Goal: Transaction & Acquisition: Obtain resource

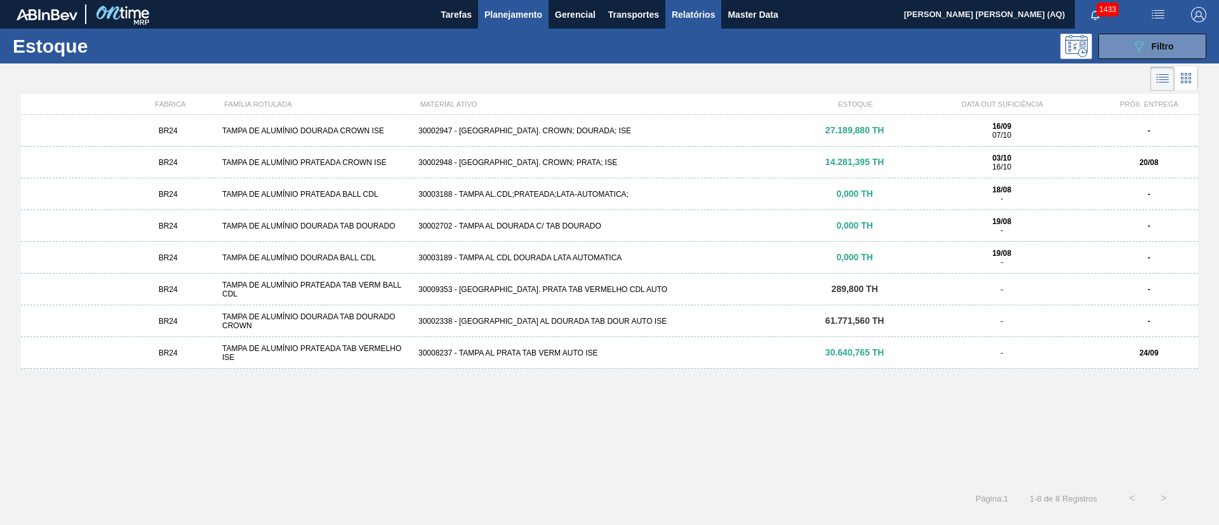
click at [679, 13] on span "Relatórios" at bounding box center [693, 14] width 43 height 15
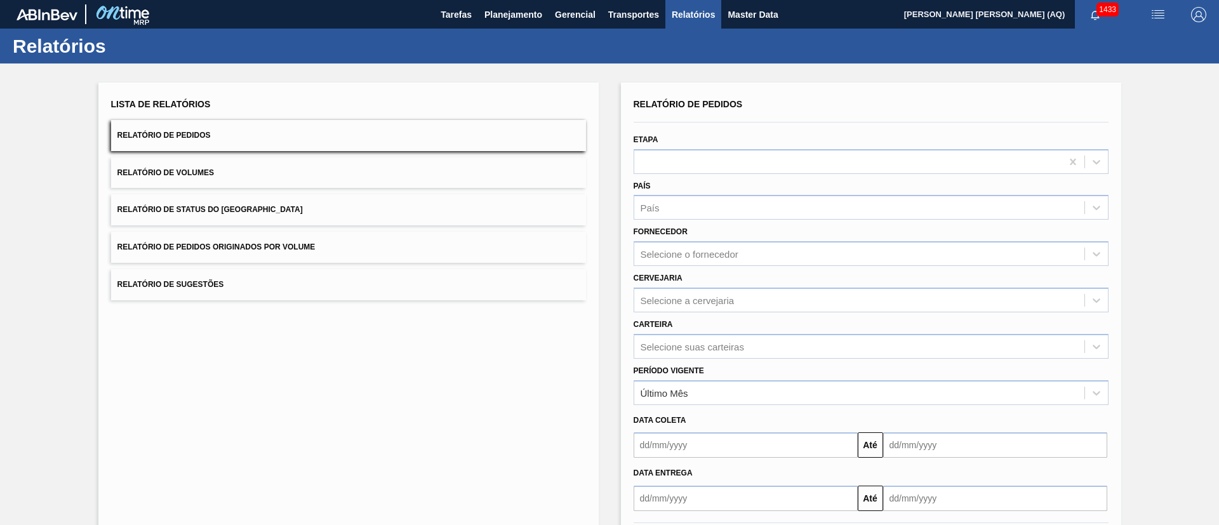
scroll to position [63, 0]
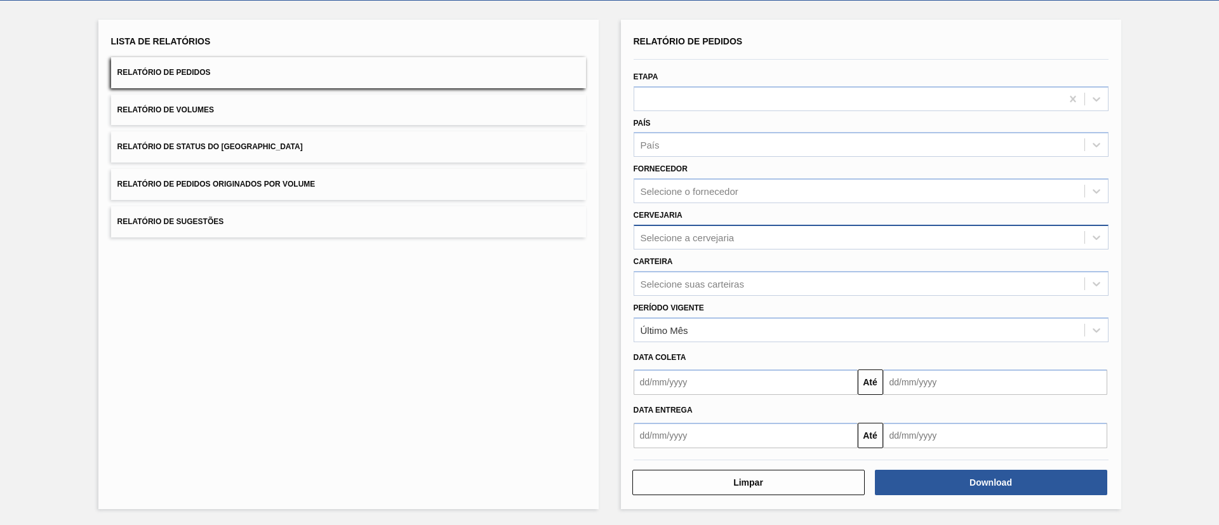
click at [670, 241] on div "Selecione a cervejaria" at bounding box center [687, 237] width 94 height 11
type input "lAGE"
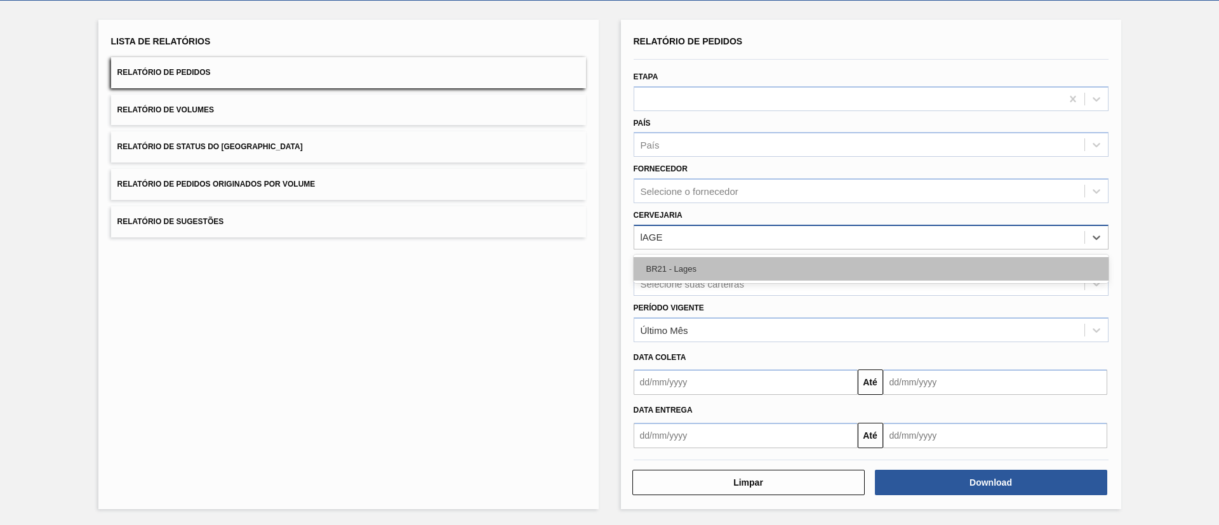
click at [710, 276] on div "BR21 - Lages" at bounding box center [871, 268] width 475 height 23
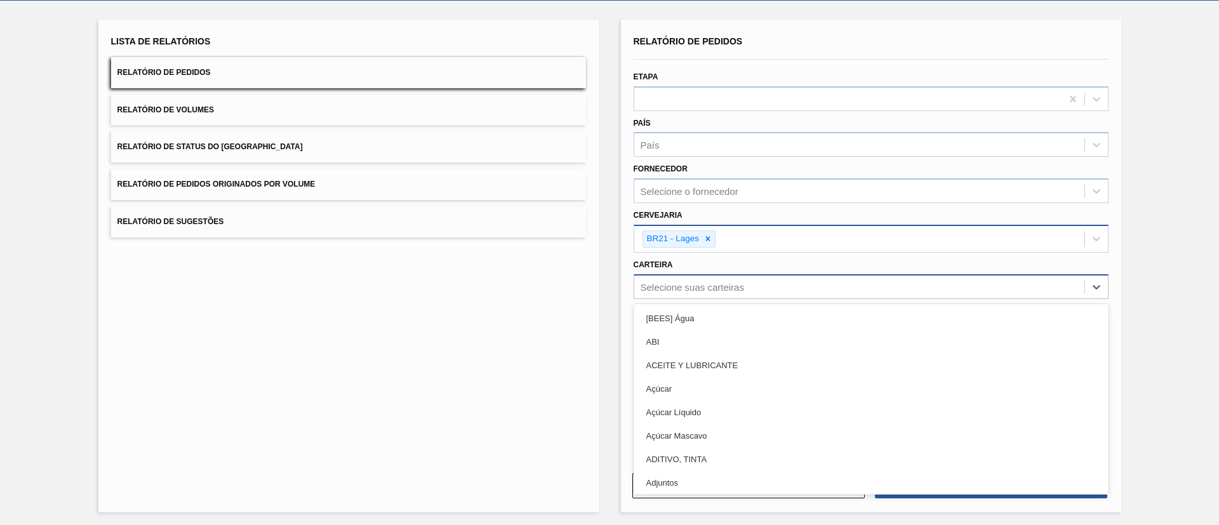
click at [709, 286] on div "Selecione suas carteiras" at bounding box center [691, 286] width 103 height 11
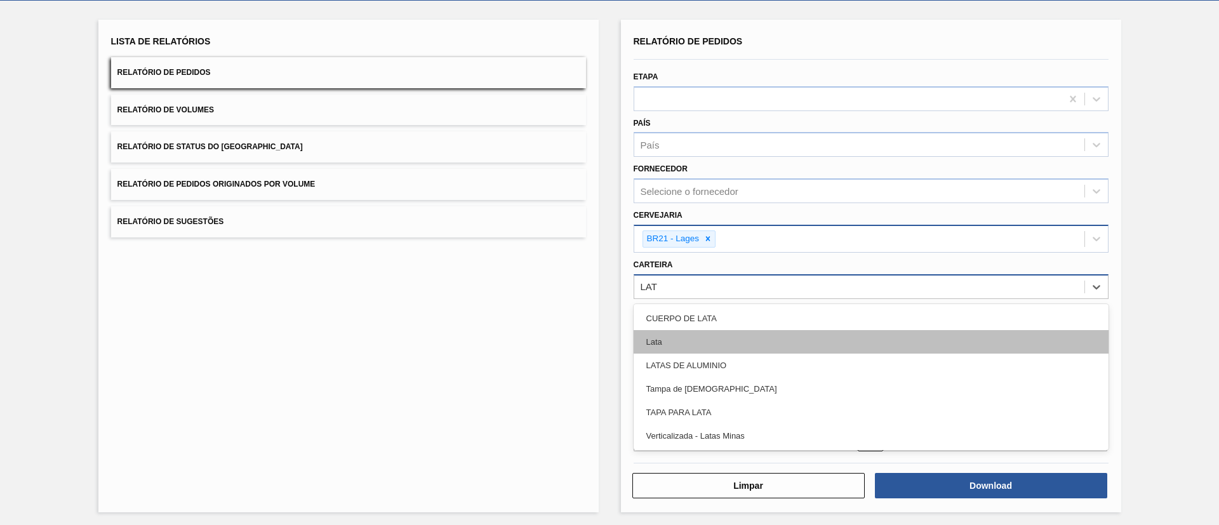
type input "LATA"
click at [744, 343] on div "Lata" at bounding box center [871, 341] width 475 height 23
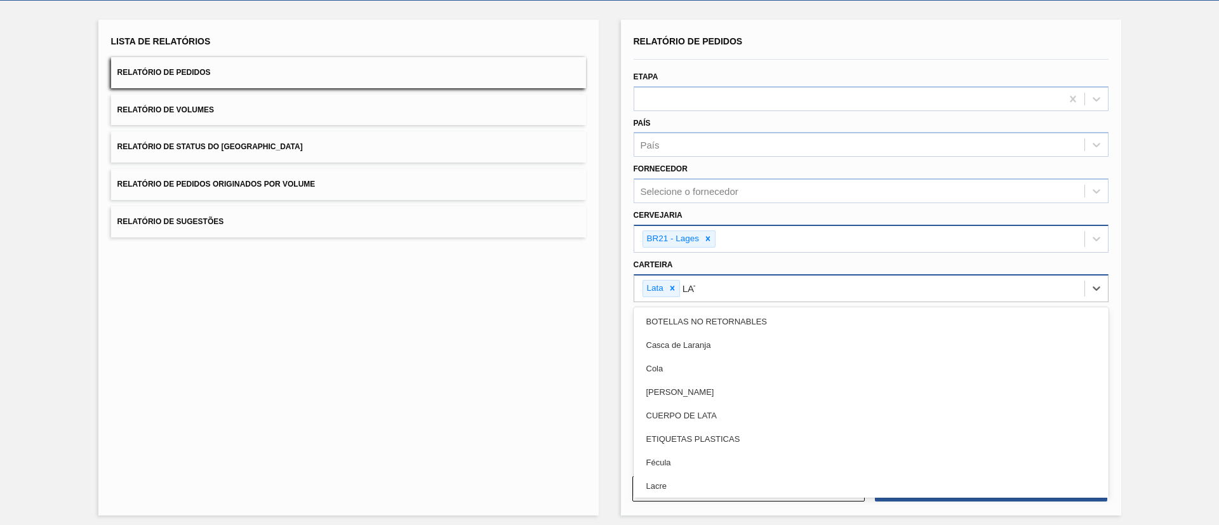
type input "LATA"
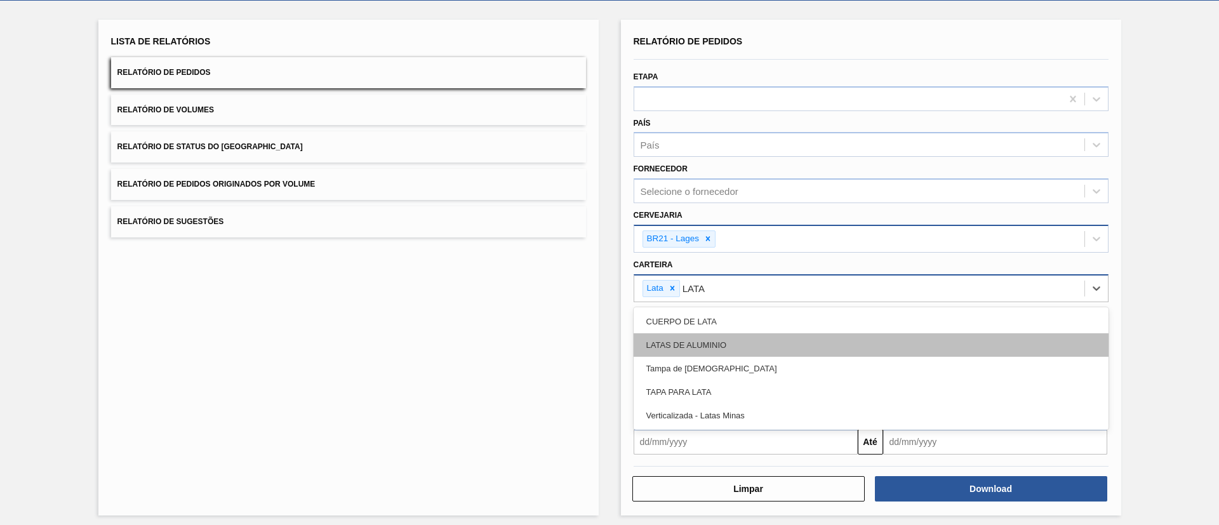
click at [841, 340] on div "LATAS DE ALUMINIO" at bounding box center [871, 344] width 475 height 23
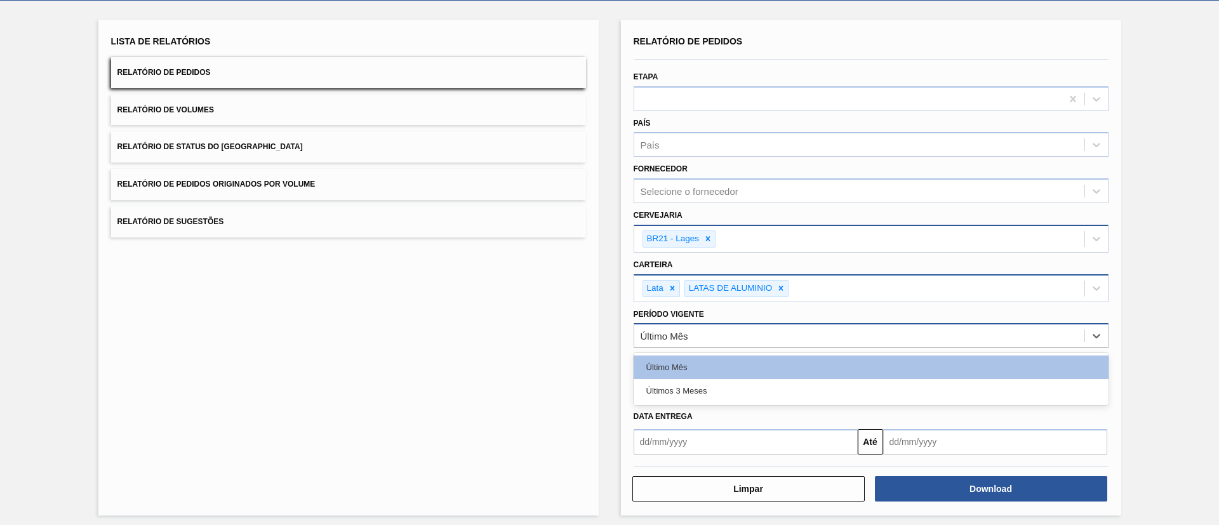
click at [853, 325] on div "Último Mês" at bounding box center [871, 335] width 475 height 25
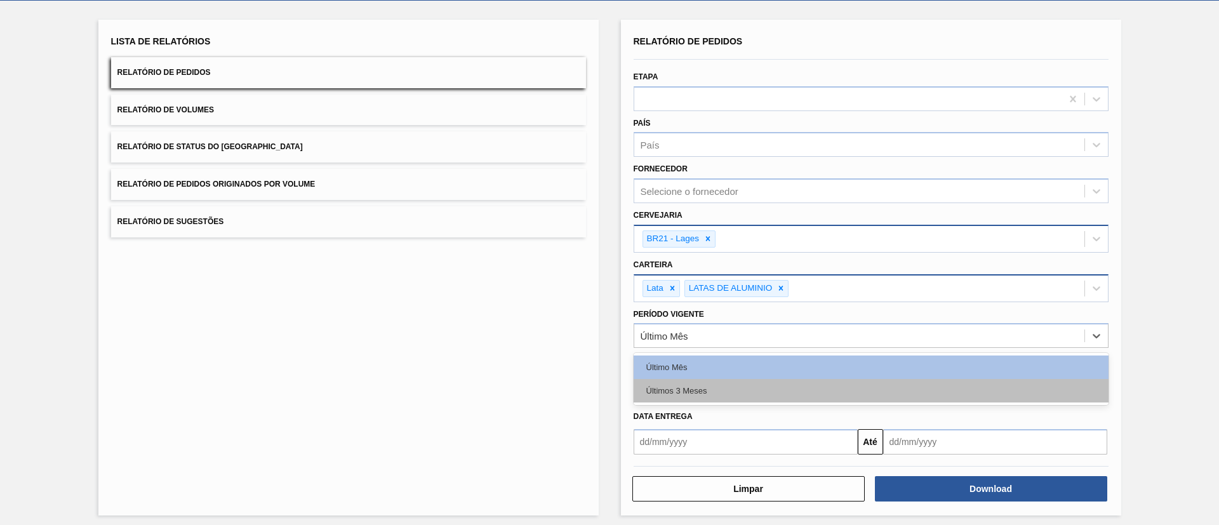
click at [866, 381] on div "Últimos 3 Meses" at bounding box center [871, 390] width 475 height 23
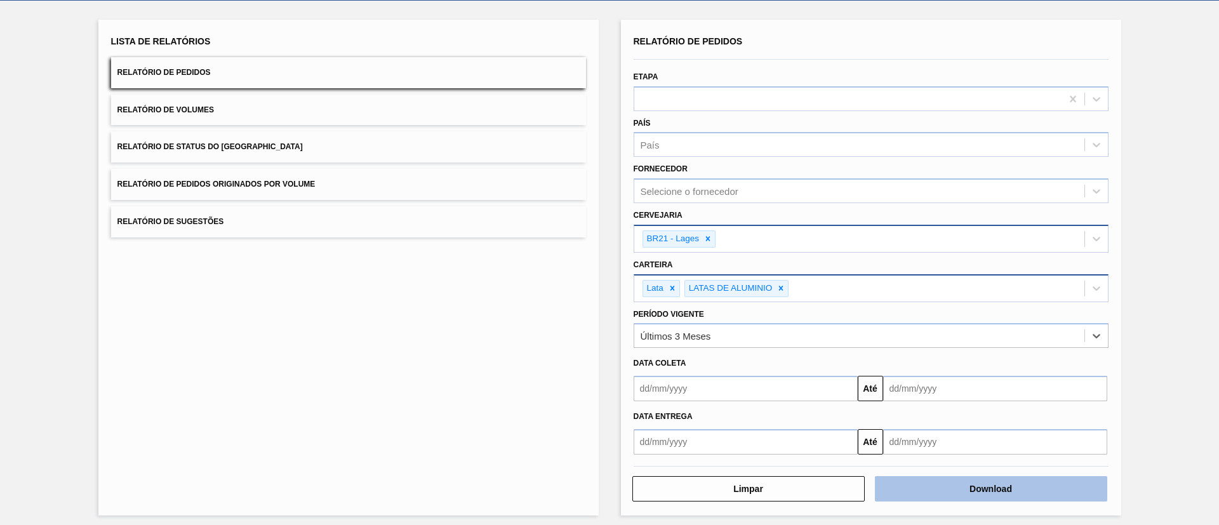
click at [944, 485] on button "Download" at bounding box center [991, 488] width 232 height 25
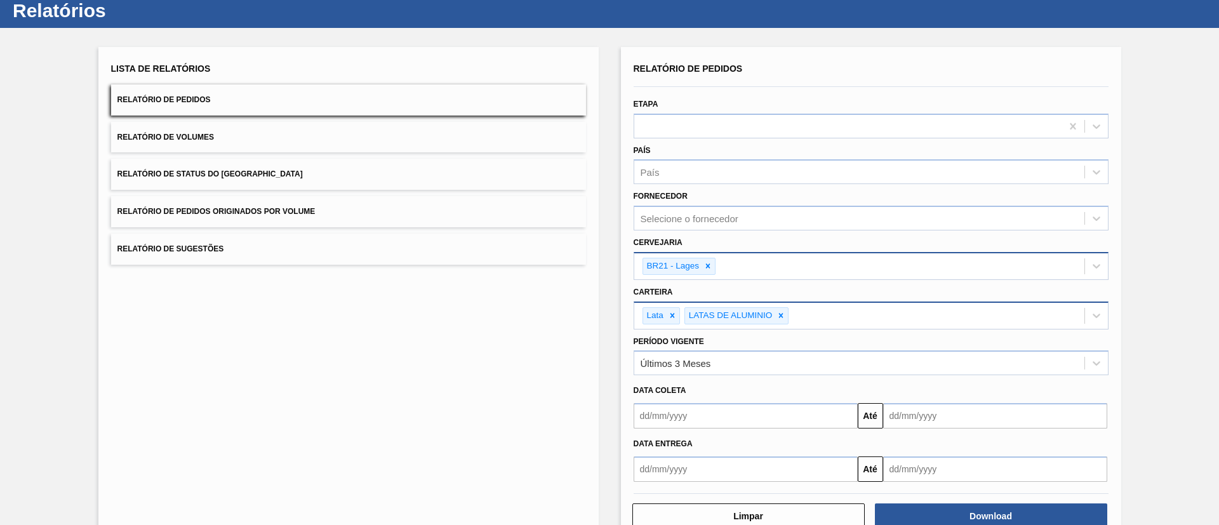
scroll to position [69, 0]
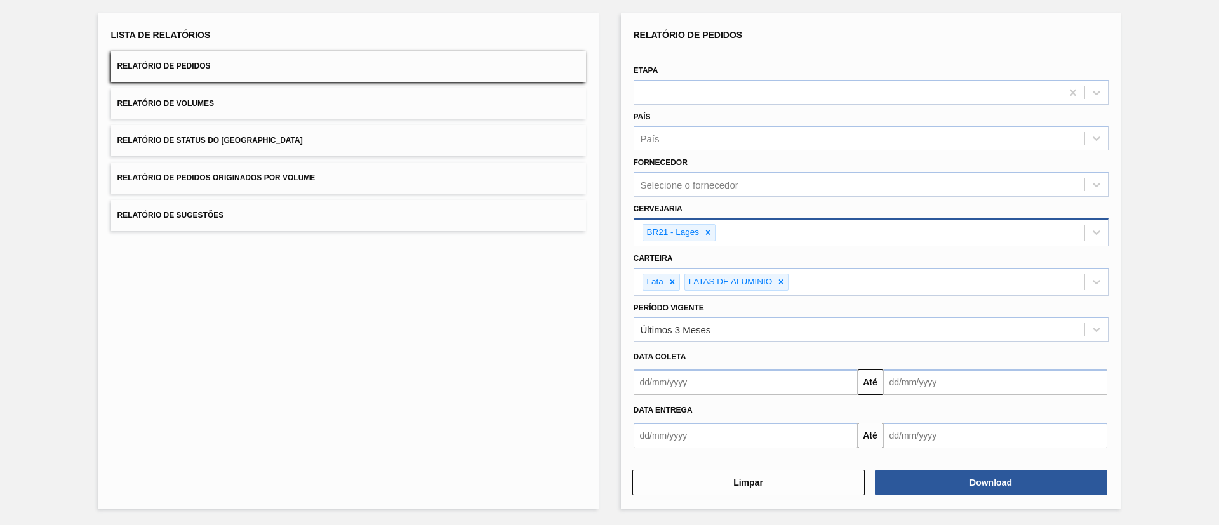
click at [302, 110] on button "Relatório de Volumes" at bounding box center [348, 103] width 475 height 31
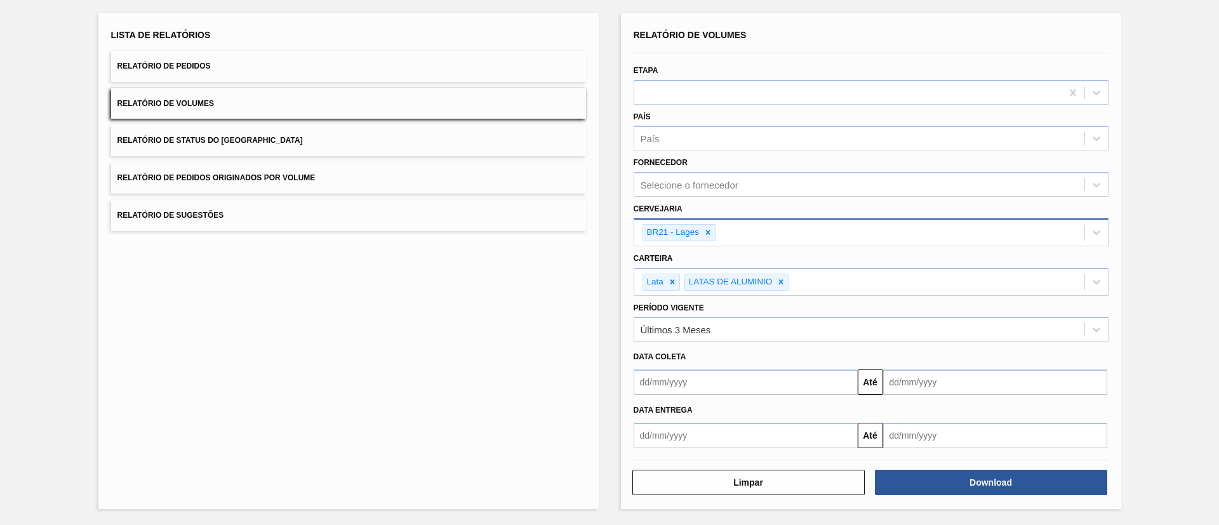
click at [287, 105] on button "Relatório de Volumes" at bounding box center [348, 103] width 475 height 31
click at [180, 98] on button "Relatório de Volumes" at bounding box center [348, 103] width 475 height 31
click at [180, 97] on button "Relatório de Volumes" at bounding box center [348, 103] width 475 height 31
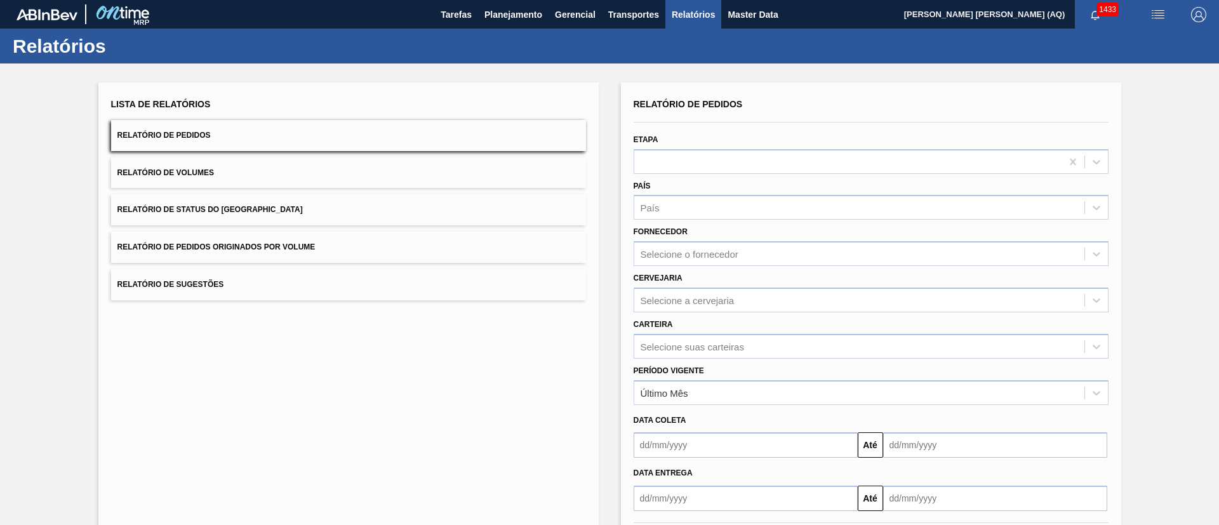
click at [221, 166] on button "Relatório de Volumes" at bounding box center [348, 172] width 475 height 31
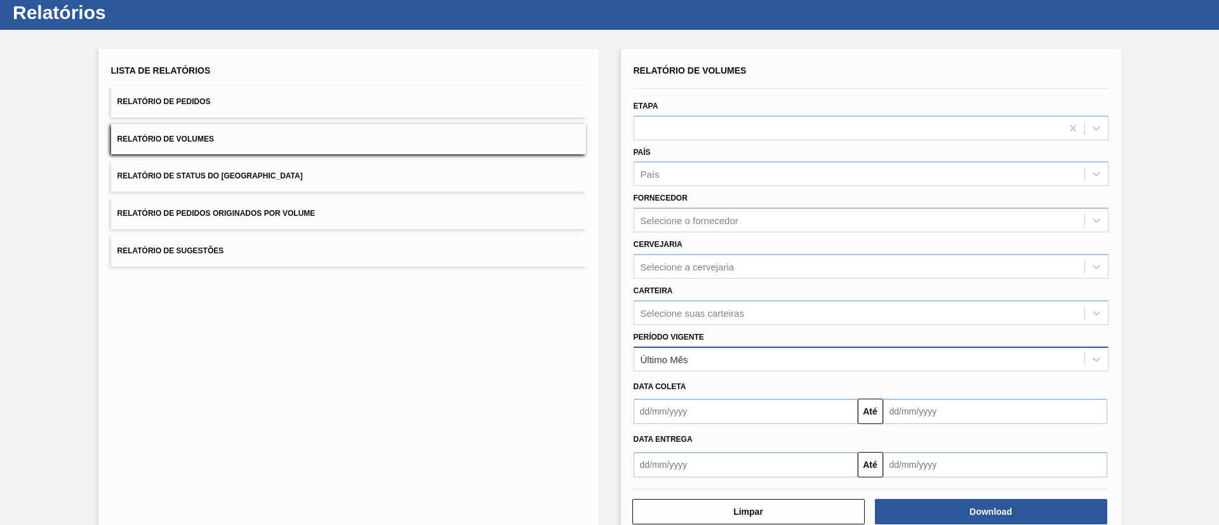
scroll to position [63, 0]
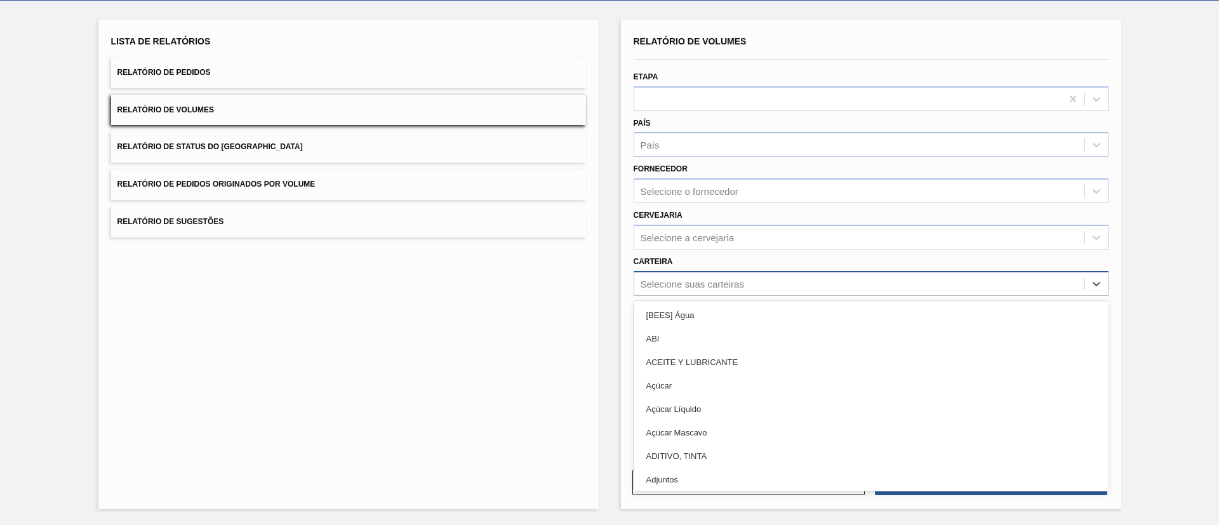
click at [703, 279] on div "Selecione suas carteiras" at bounding box center [691, 283] width 103 height 11
type input "LATA"
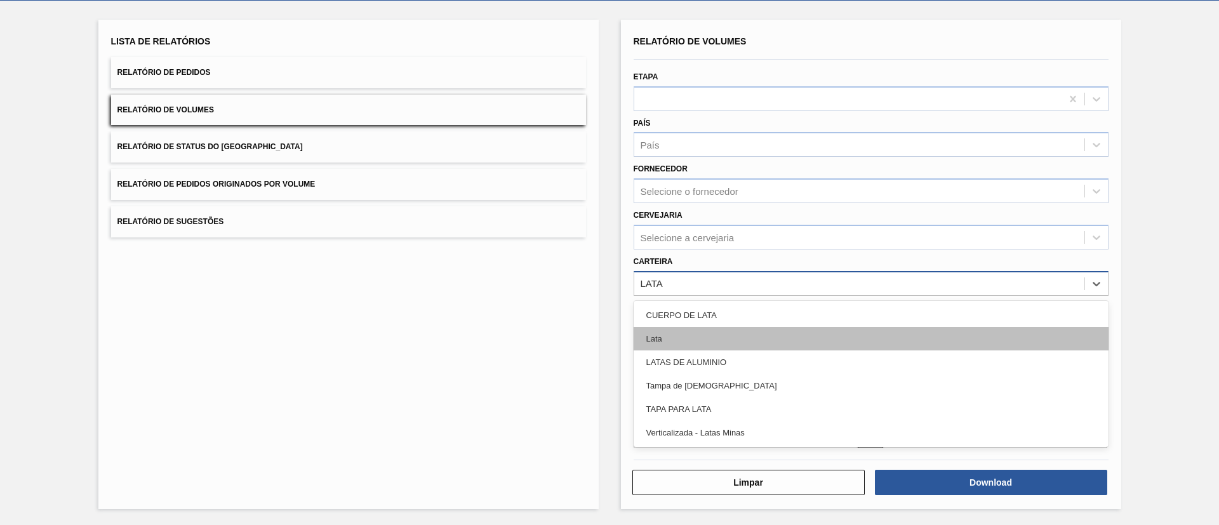
click at [723, 345] on div "Lata" at bounding box center [871, 338] width 475 height 23
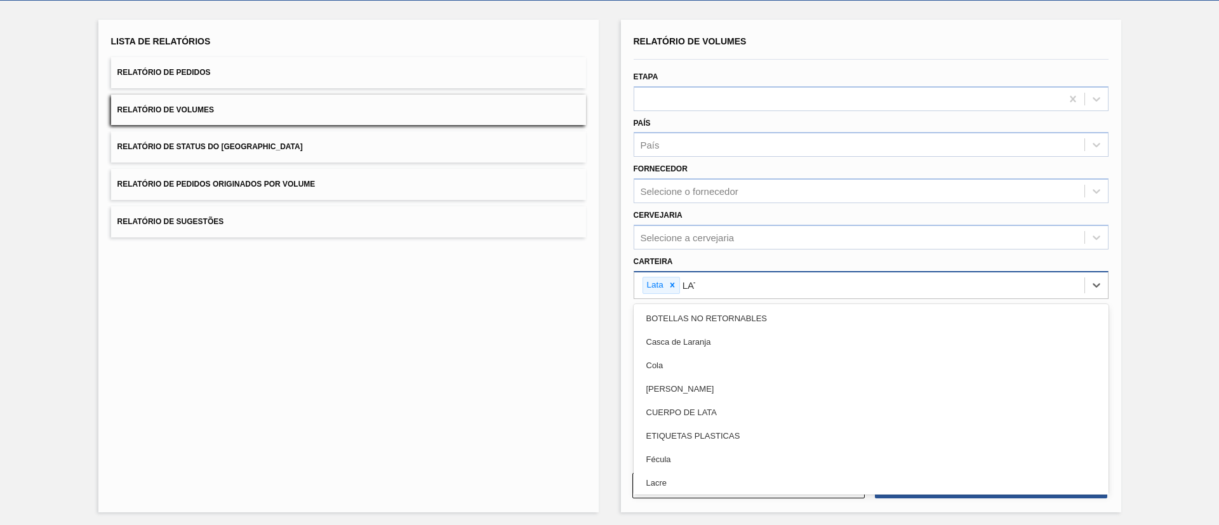
type input "LATA"
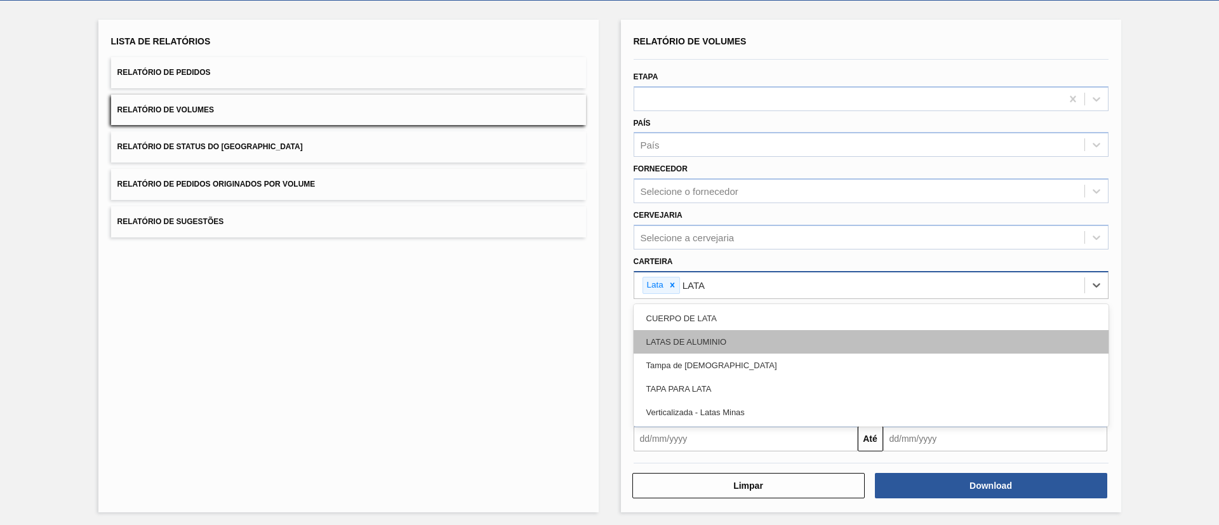
click at [719, 347] on div "LATAS DE ALUMINIO" at bounding box center [871, 341] width 475 height 23
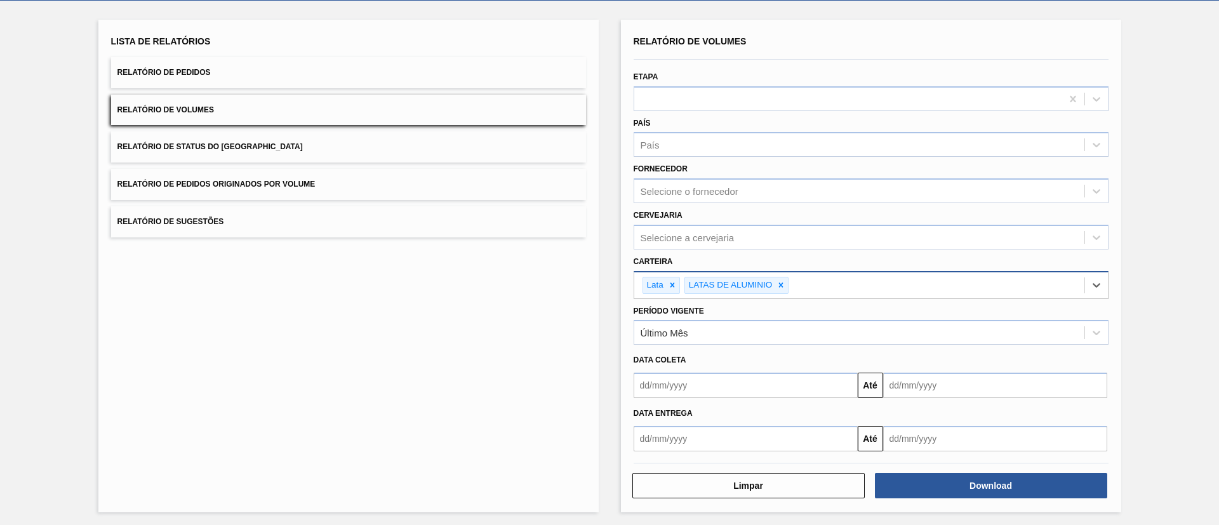
click at [576, 311] on div "Lista de Relatórios Relatório de Pedidos Relatório de Volumes Relatório de Stat…" at bounding box center [348, 266] width 500 height 493
click at [733, 190] on div "Selecione o fornecedor" at bounding box center [689, 191] width 98 height 11
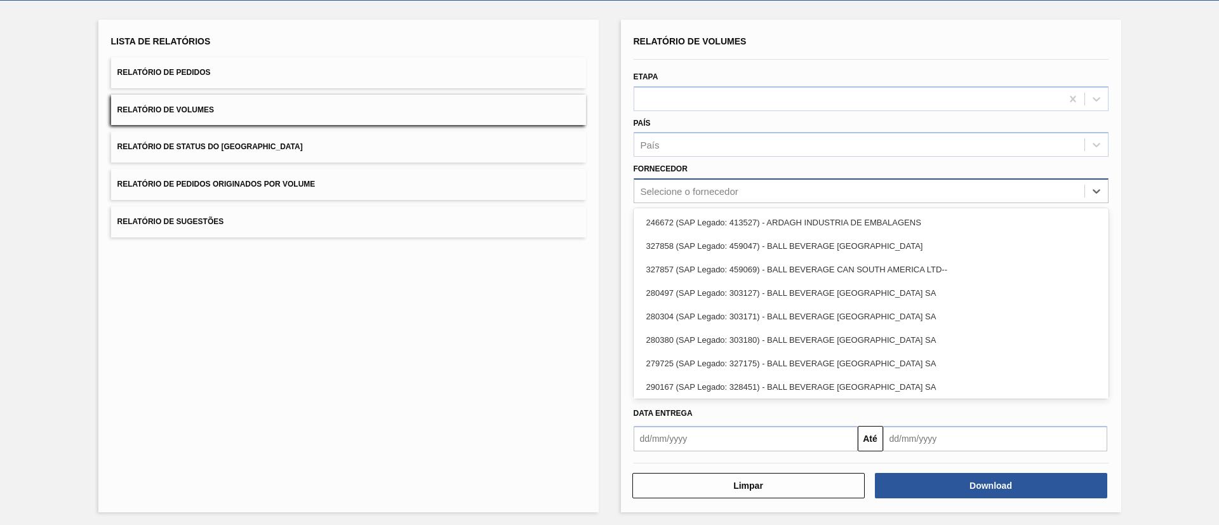
click at [733, 190] on div "Selecione o fornecedor" at bounding box center [689, 191] width 98 height 11
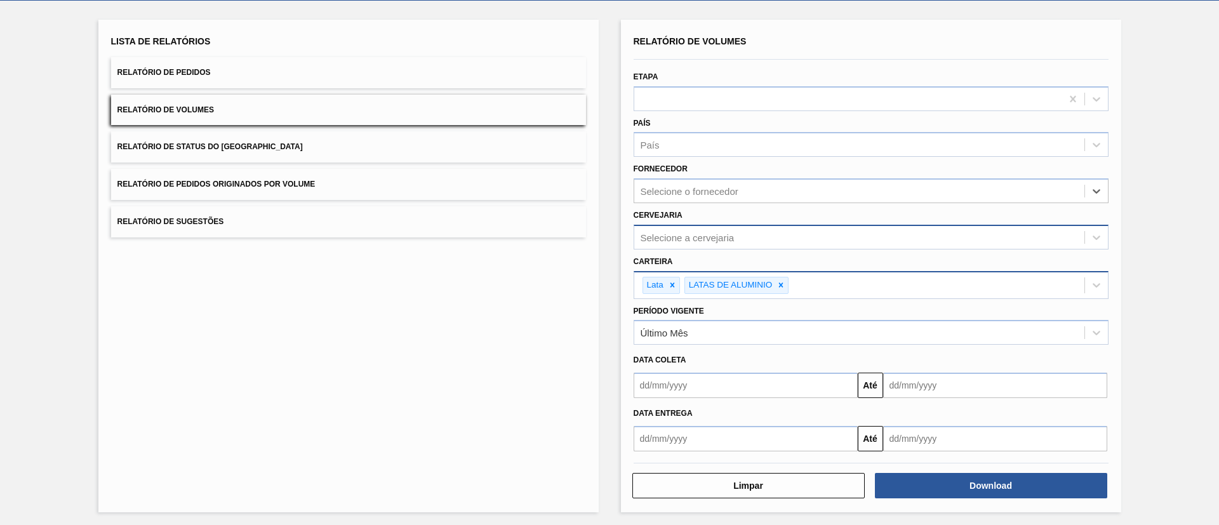
click at [706, 239] on div "Selecione a cervejaria" at bounding box center [687, 237] width 94 height 11
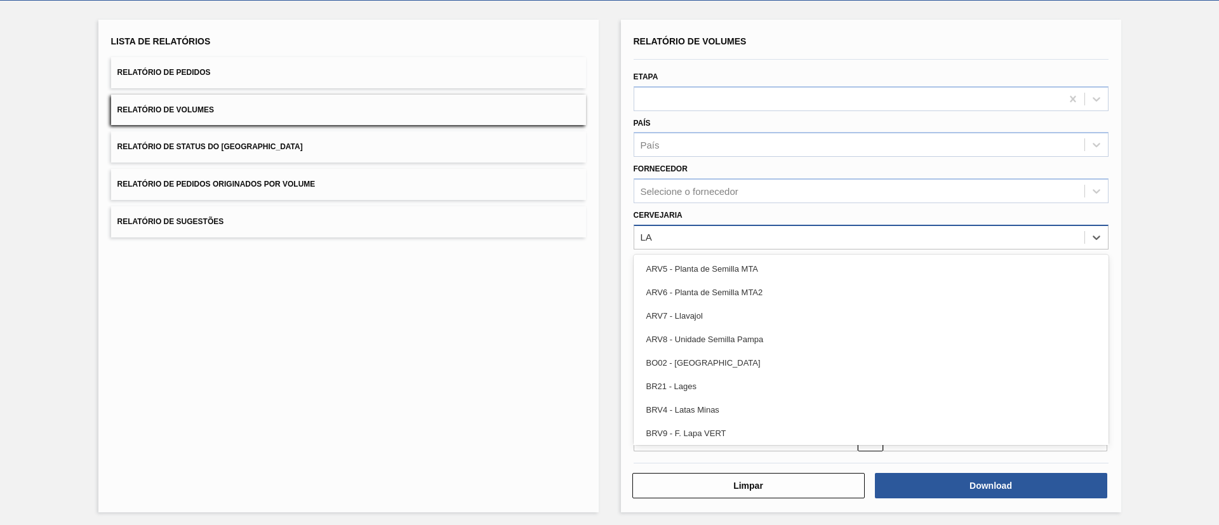
type input "L"
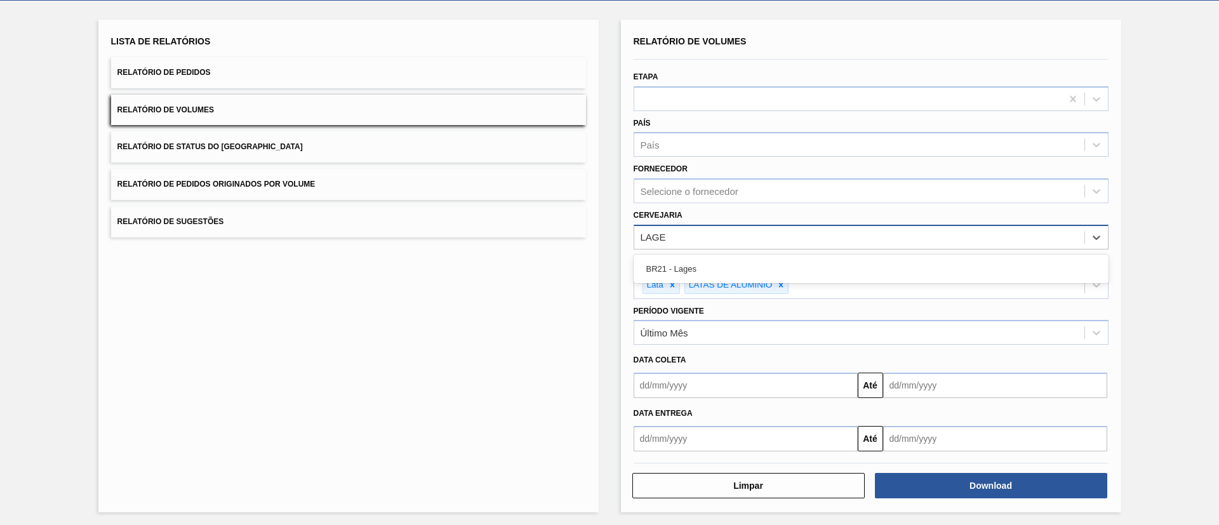
type input "LAGES"
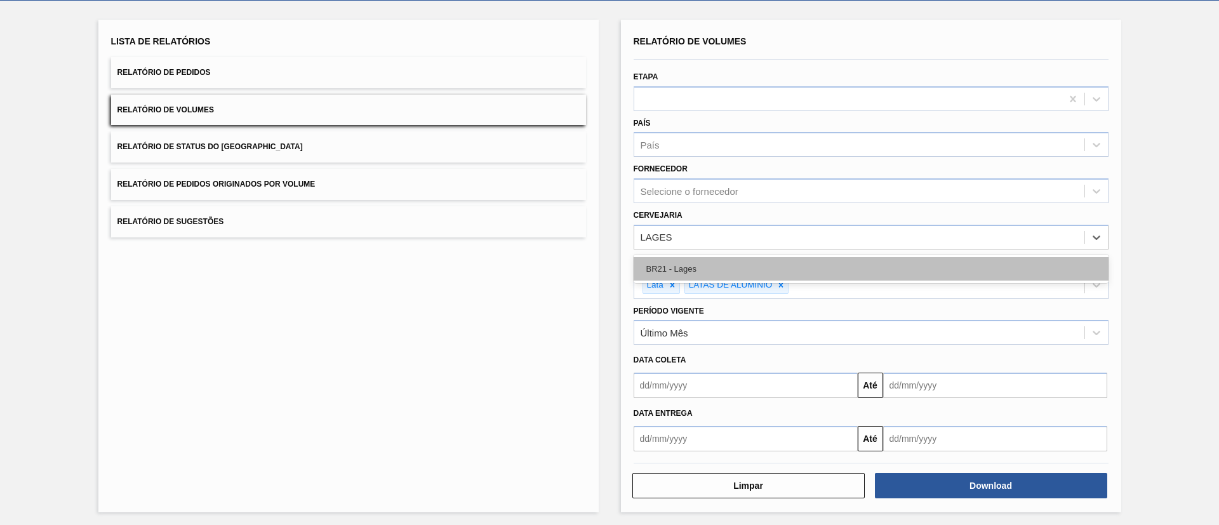
click at [726, 277] on div "BR21 - Lages" at bounding box center [871, 268] width 475 height 23
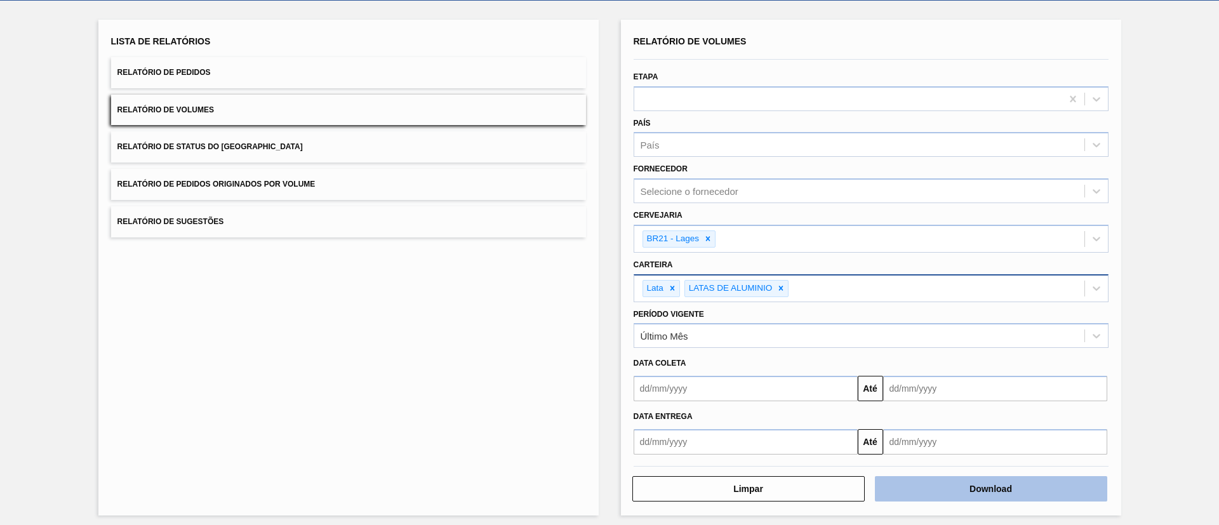
click at [965, 500] on button "Download" at bounding box center [991, 488] width 232 height 25
click at [555, 335] on div "Lista de Relatórios Relatório de Pedidos Relatório de Volumes Relatório de Stat…" at bounding box center [348, 268] width 500 height 496
click at [236, 215] on button "Relatório de Sugestões" at bounding box center [348, 221] width 475 height 31
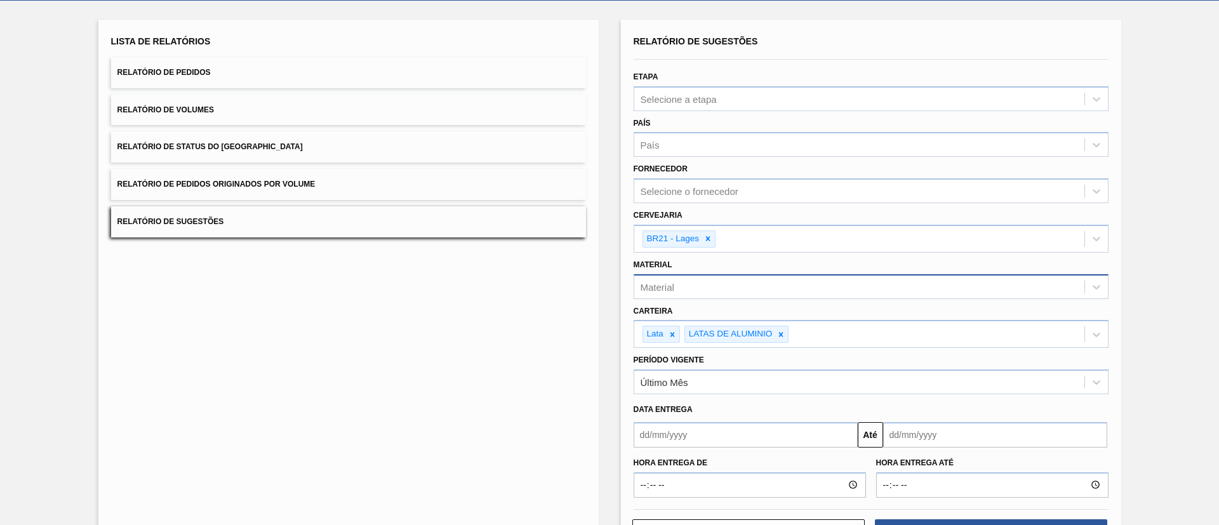
click at [451, 224] on button "Relatório de Sugestões" at bounding box center [348, 221] width 475 height 31
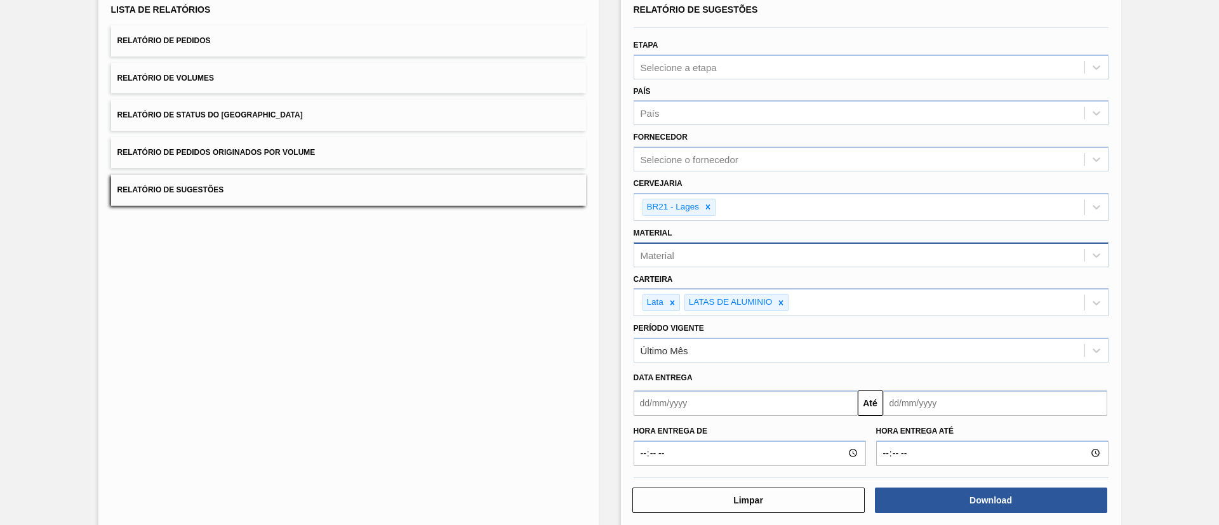
scroll to position [112, 0]
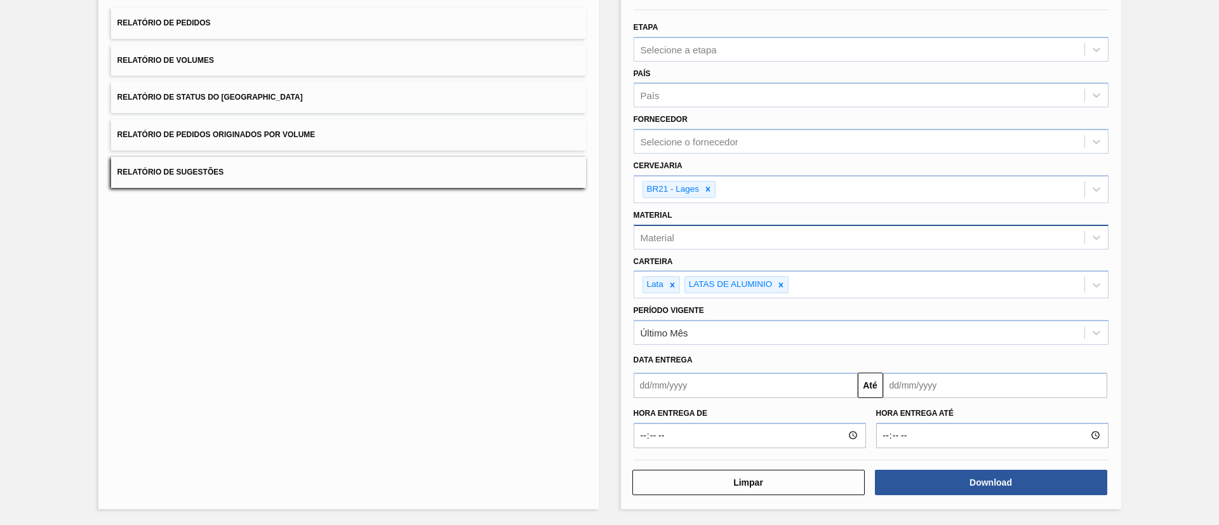
click at [912, 466] on div "Limpar Download" at bounding box center [870, 480] width 485 height 31
click at [923, 475] on button "Download" at bounding box center [991, 482] width 232 height 25
click at [344, 359] on div "Lista de Relatórios Relatório de Pedidos Relatório de Volumes Relatório de Stat…" at bounding box center [348, 239] width 500 height 539
click at [368, 322] on div "Lista de Relatórios Relatório de Pedidos Relatório de Volumes Relatório de Stat…" at bounding box center [348, 239] width 500 height 539
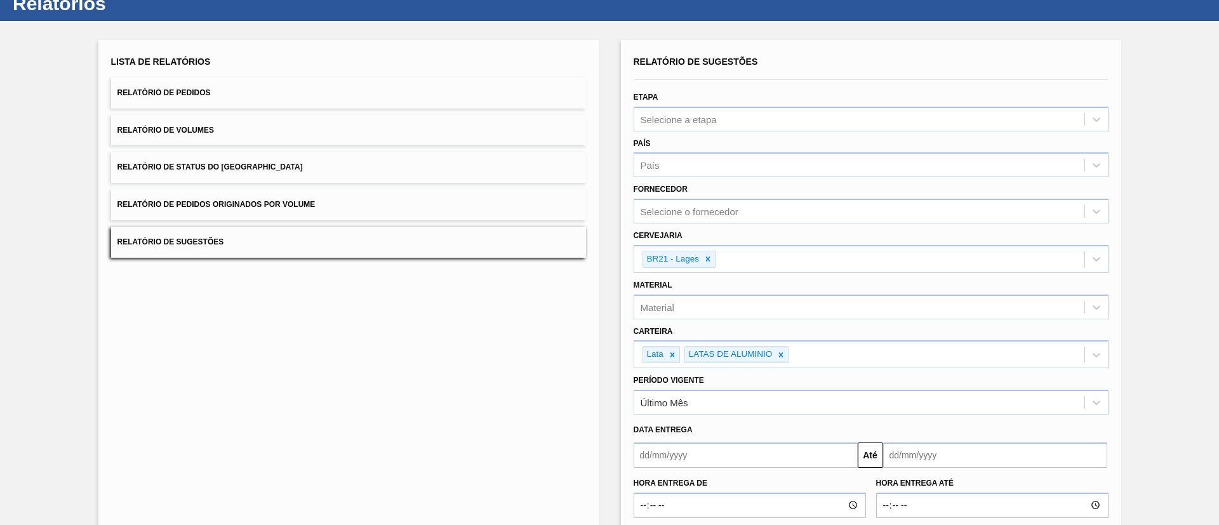
scroll to position [0, 0]
